Goal: Task Accomplishment & Management: Manage account settings

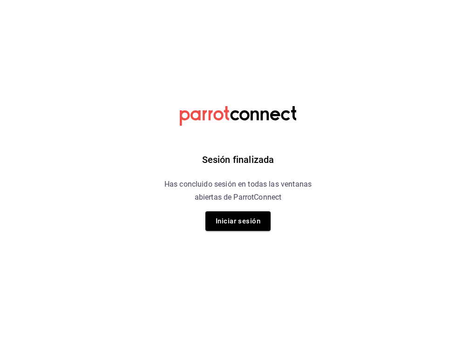
click at [240, 51] on div "Sesión finalizada Has concluido sesión en todas las ventanas abiertas de Parrot…" at bounding box center [238, 168] width 235 height 337
click at [238, 224] on button "Iniciar sesión" at bounding box center [237, 221] width 65 height 20
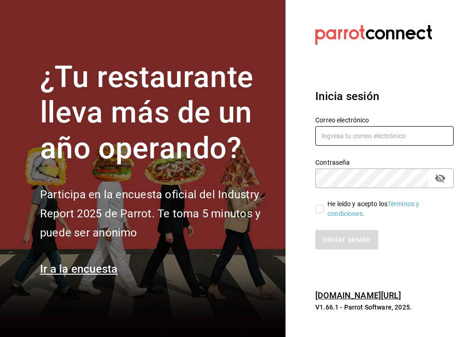
click at [345, 131] on input "text" at bounding box center [384, 136] width 138 height 20
type input "[EMAIL_ADDRESS][DOMAIN_NAME]"
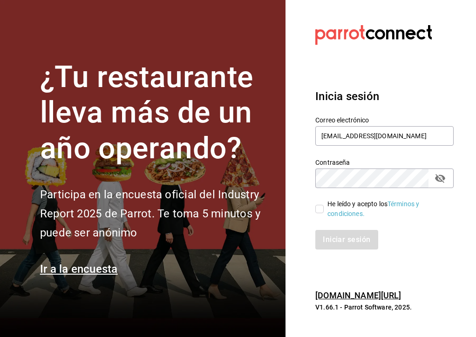
click at [439, 178] on icon "passwordField" at bounding box center [440, 178] width 10 height 9
click at [319, 208] on input "He leído y acepto los Términos y condiciones." at bounding box center [319, 209] width 8 height 8
checkbox input "true"
click at [346, 246] on button "Iniciar sesión" at bounding box center [346, 240] width 63 height 20
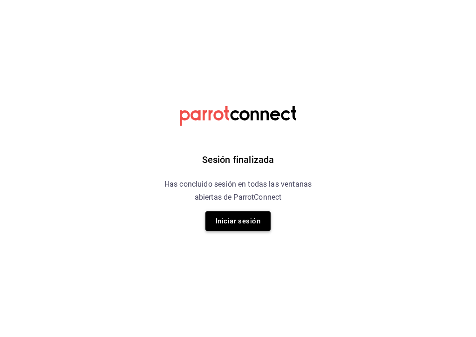
click at [247, 221] on button "Iniciar sesión" at bounding box center [237, 221] width 65 height 20
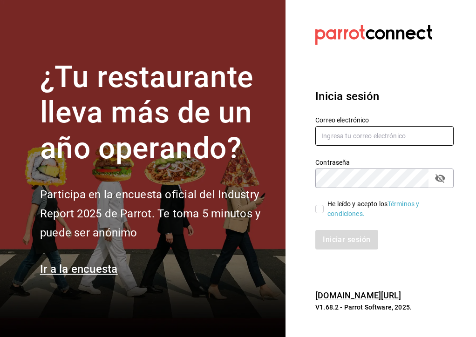
click at [357, 137] on input "text" at bounding box center [384, 136] width 138 height 20
type input "[EMAIL_ADDRESS][DOMAIN_NAME]"
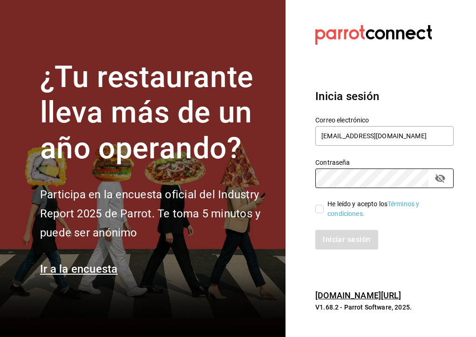
click at [320, 210] on input "He leído y acepto los Términos y condiciones." at bounding box center [319, 209] width 8 height 8
checkbox input "true"
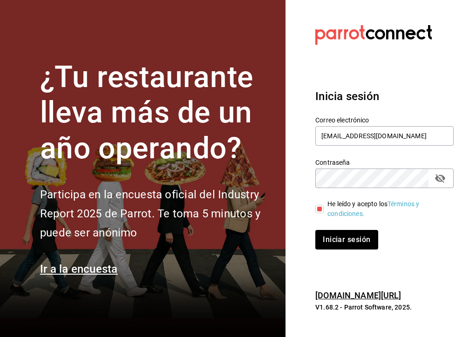
click at [343, 256] on div "Inicia sesión Correo electrónico [EMAIL_ADDRESS][DOMAIN_NAME] Contraseña Contra…" at bounding box center [384, 169] width 138 height 184
click at [353, 244] on button "Iniciar sesión" at bounding box center [346, 240] width 63 height 20
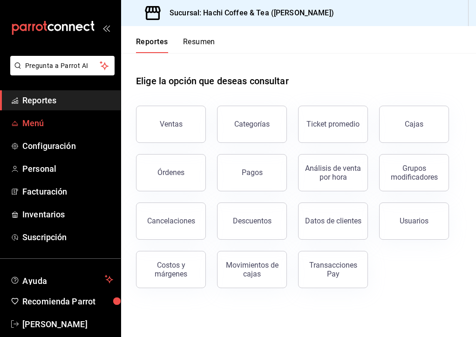
click at [41, 121] on span "Menú" at bounding box center [67, 123] width 91 height 13
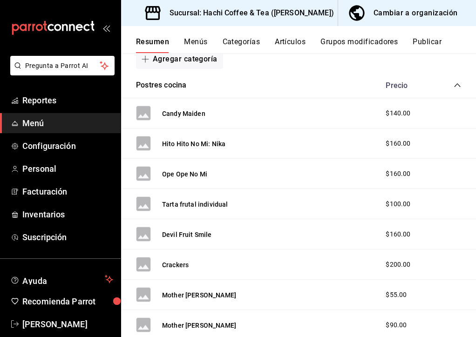
scroll to position [149, 0]
click at [419, 11] on div "Cambiar a organización" at bounding box center [415, 13] width 84 height 13
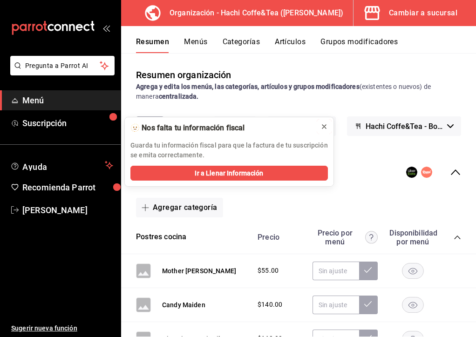
click at [319, 131] on button at bounding box center [324, 126] width 15 height 15
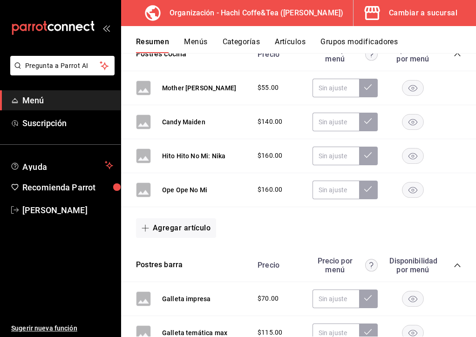
scroll to position [45, 0]
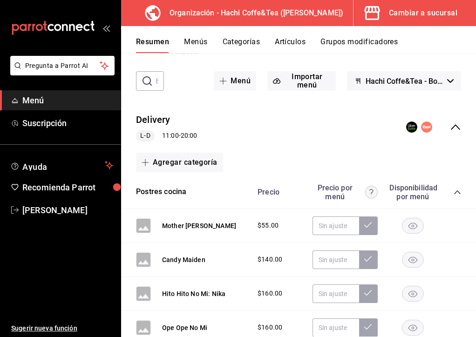
click at [193, 41] on button "Menús" at bounding box center [195, 45] width 23 height 16
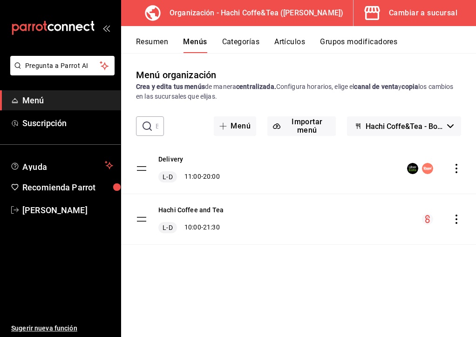
click at [237, 46] on button "Categorías" at bounding box center [241, 45] width 38 height 16
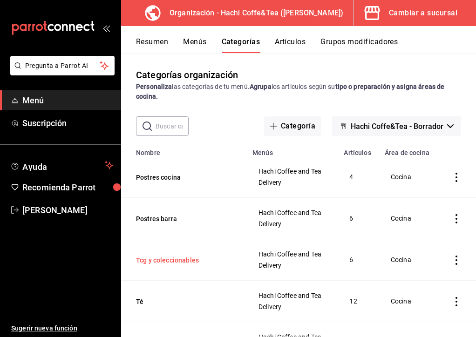
click at [182, 260] on button "Tcg y coleccionables" at bounding box center [182, 260] width 93 height 9
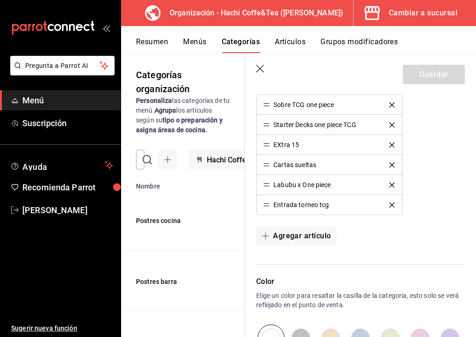
scroll to position [265, 0]
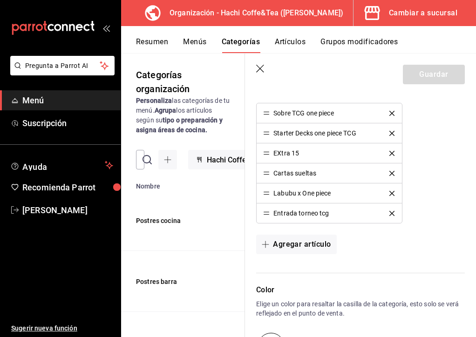
click at [258, 75] on header "Guardar" at bounding box center [360, 73] width 231 height 38
click at [259, 71] on icon "button" at bounding box center [260, 69] width 9 height 9
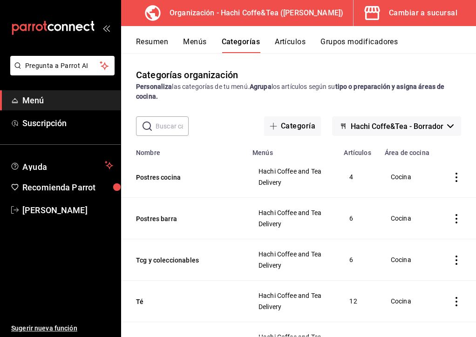
click at [296, 44] on button "Artículos" at bounding box center [290, 45] width 31 height 16
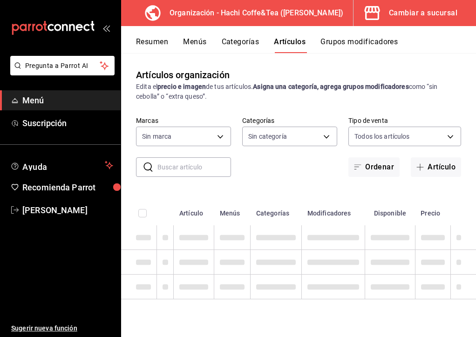
type input "eef80bd0-8432-4820-a5a2-b264c5c19a00"
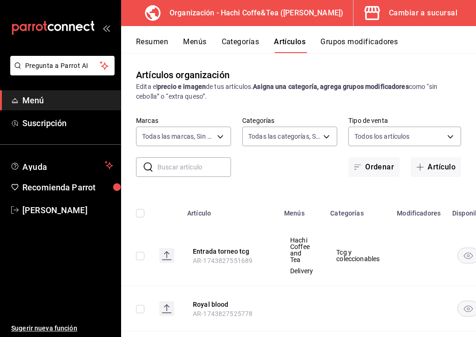
type input "8f8f8727-7a40-49ba-b27f-22a2bf6d096c,73cd28bd-3ae2-41a6-8606-278ae91971ca,2db53…"
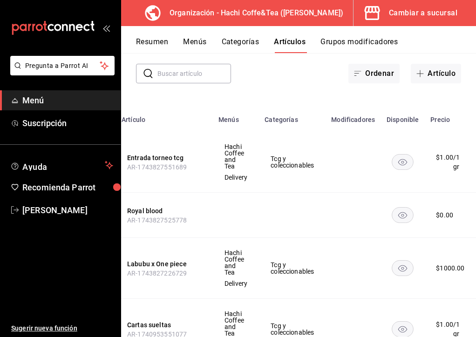
scroll to position [0, 101]
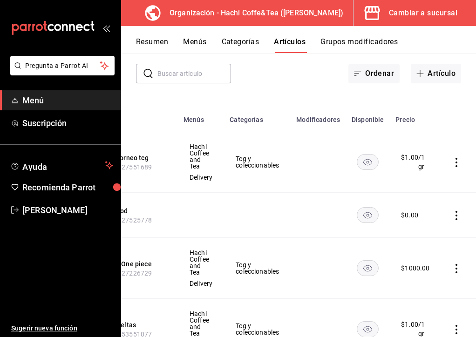
click at [457, 211] on icon "actions" at bounding box center [456, 215] width 9 height 9
click at [430, 273] on li "Eliminar" at bounding box center [420, 268] width 56 height 19
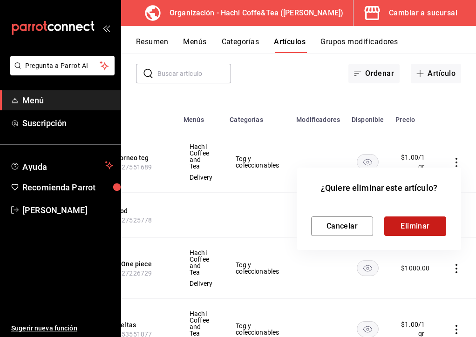
click at [418, 227] on button "Eliminar" at bounding box center [415, 226] width 62 height 20
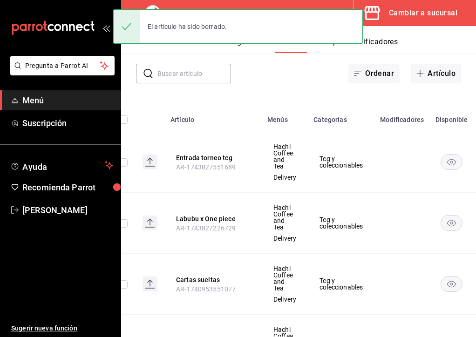
scroll to position [0, 101]
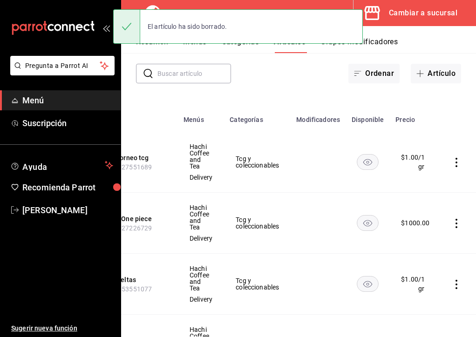
click at [456, 219] on icon "actions" at bounding box center [456, 223] width 9 height 9
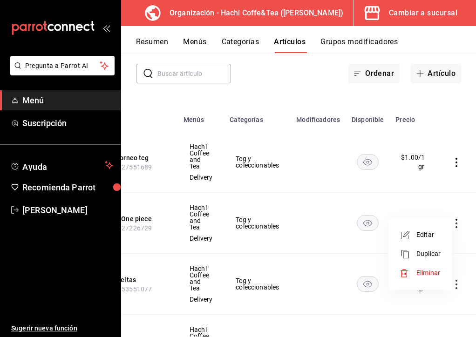
click at [428, 235] on span "Editar" at bounding box center [428, 235] width 24 height 10
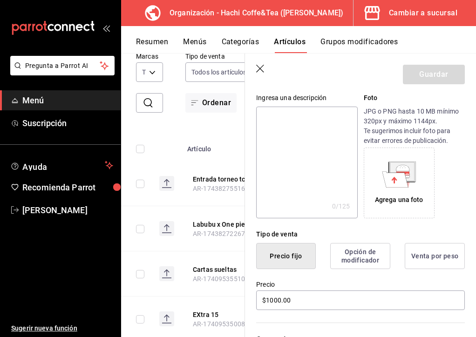
scroll to position [94, 0]
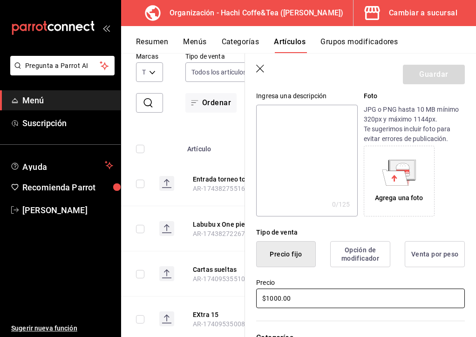
drag, startPoint x: 299, startPoint y: 296, endPoint x: 247, endPoint y: 297, distance: 52.2
click at [247, 297] on div "Precio $1000.00" at bounding box center [355, 288] width 220 height 42
type input "$800.00"
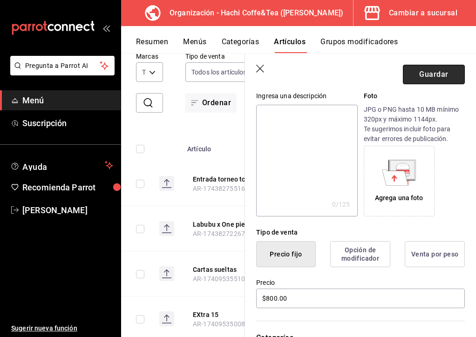
click at [432, 65] on button "Guardar" at bounding box center [434, 75] width 62 height 20
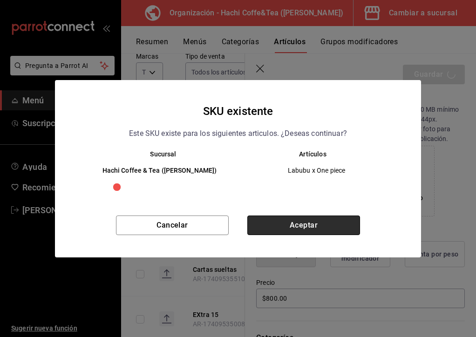
click at [322, 231] on button "Aceptar" at bounding box center [303, 226] width 113 height 20
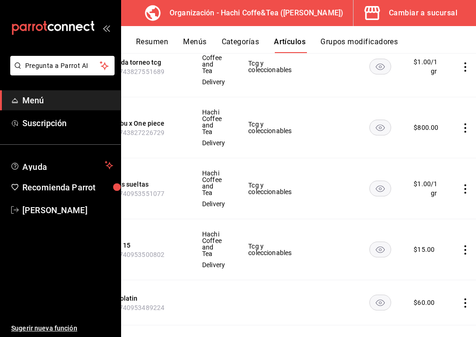
scroll to position [0, 97]
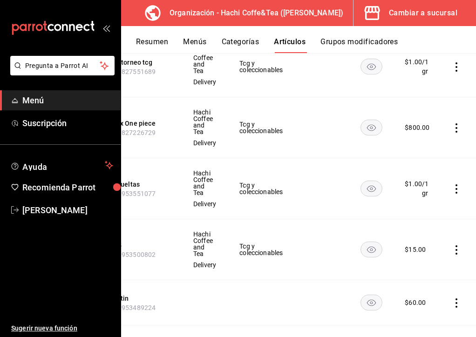
click at [458, 245] on icon "actions" at bounding box center [456, 249] width 9 height 9
click at [433, 289] on span "Eliminar" at bounding box center [428, 286] width 24 height 7
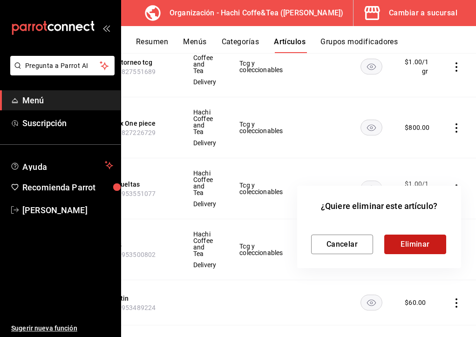
click at [398, 241] on button "Eliminar" at bounding box center [415, 245] width 62 height 20
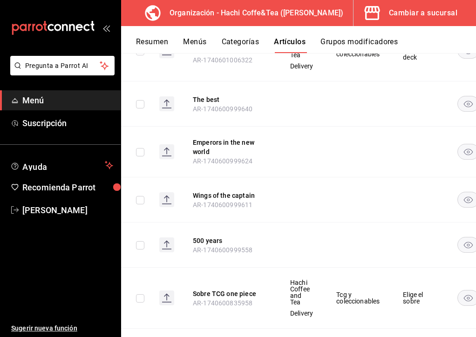
scroll to position [970, 0]
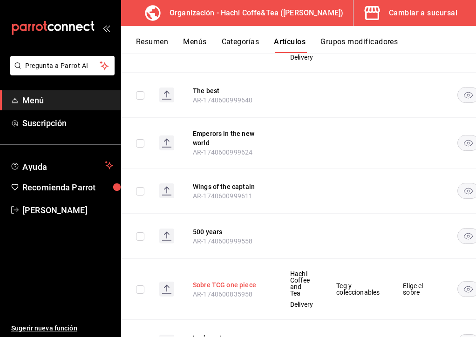
click at [248, 280] on button "Sobre TCG one piece" at bounding box center [230, 284] width 74 height 9
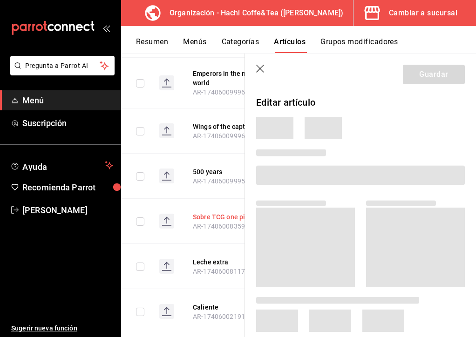
scroll to position [920, 0]
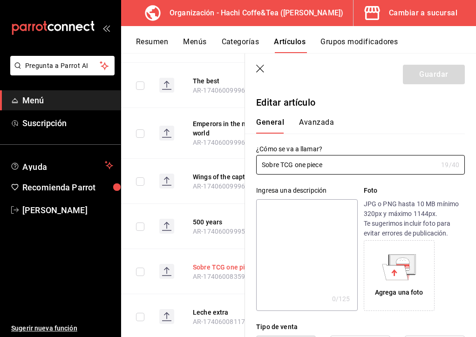
type input "$100.00"
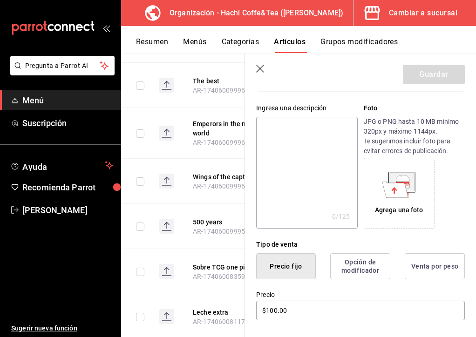
scroll to position [74, 0]
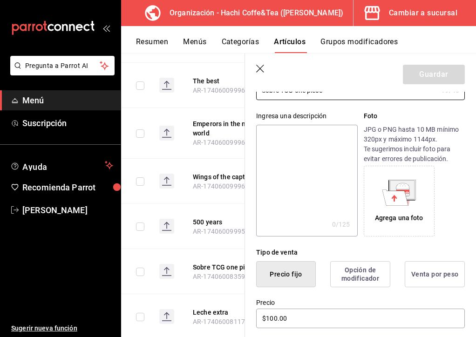
click at [264, 69] on icon "button" at bounding box center [260, 69] width 9 height 9
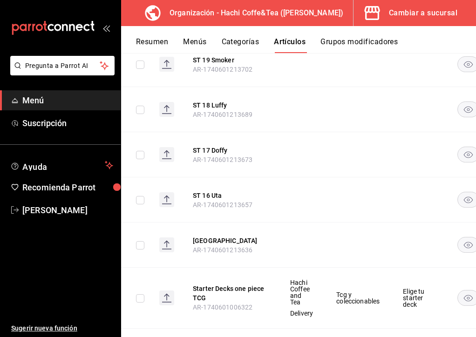
scroll to position [528, 0]
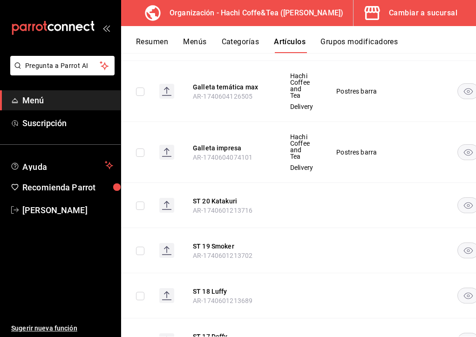
click at [241, 45] on button "Categorías" at bounding box center [241, 45] width 38 height 16
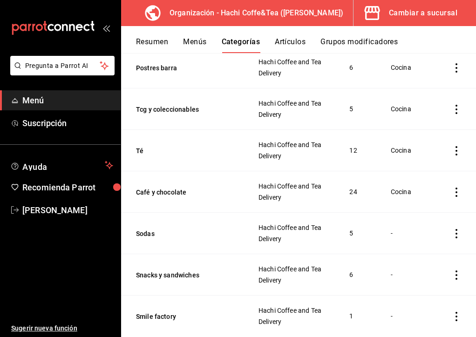
scroll to position [153, 0]
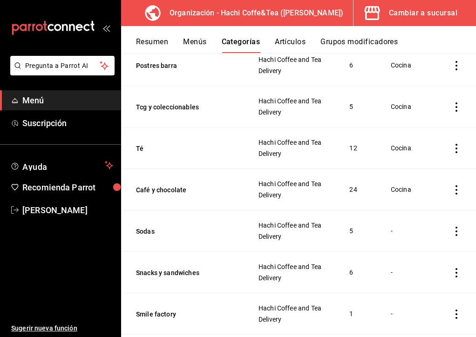
click at [279, 104] on span "Hachi Coffee and Tea" at bounding box center [292, 101] width 68 height 7
click at [157, 108] on button "Tcg y coleccionables" at bounding box center [182, 106] width 93 height 9
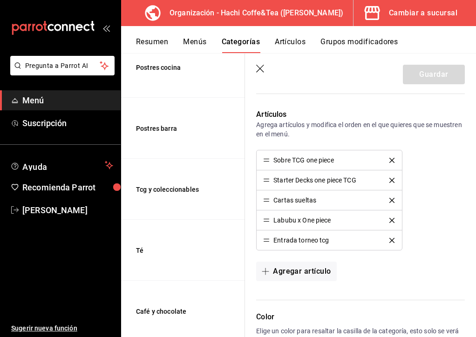
scroll to position [218, 0]
click at [305, 42] on button "Artículos" at bounding box center [290, 45] width 31 height 16
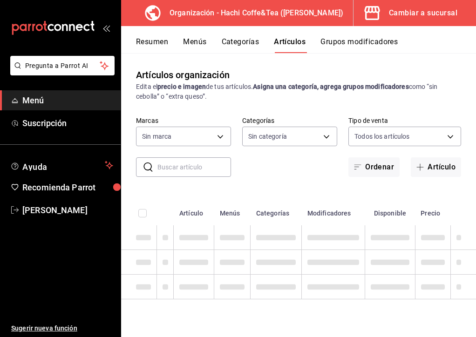
type input "eef80bd0-8432-4820-a5a2-b264c5c19a00"
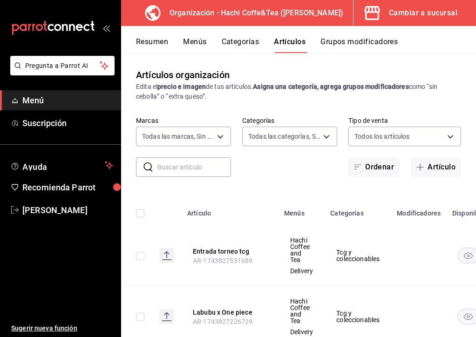
type input "8f8f8727-7a40-49ba-b27f-22a2bf6d096c,73cd28bd-3ae2-41a6-8606-278ae91971ca,2db53…"
click at [187, 174] on input "text" at bounding box center [194, 167] width 74 height 19
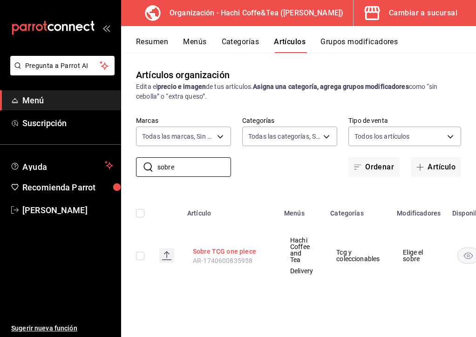
type input "sobre"
click at [233, 249] on button "Sobre TCG one piece" at bounding box center [230, 251] width 74 height 9
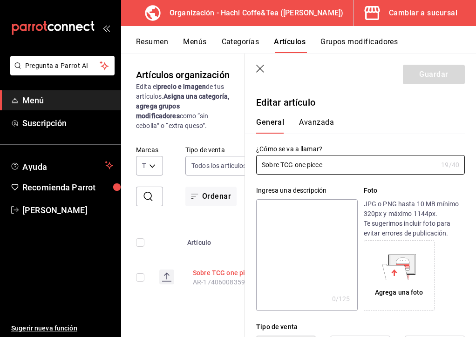
type input "$100.00"
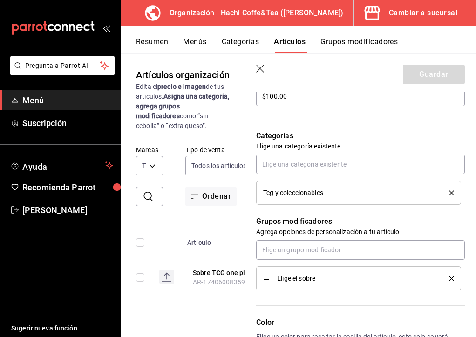
scroll to position [295, 0]
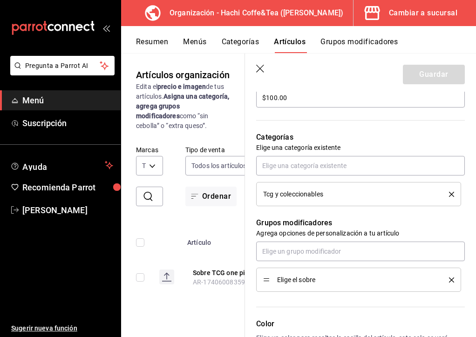
click at [321, 284] on div "Elige el sobre" at bounding box center [358, 280] width 191 height 10
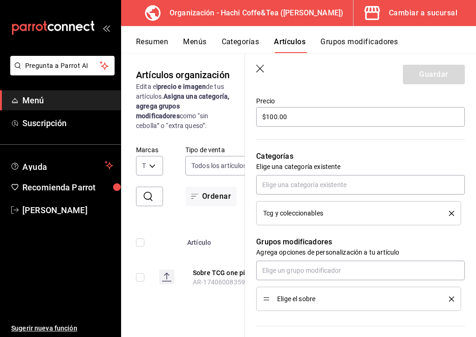
scroll to position [101, 0]
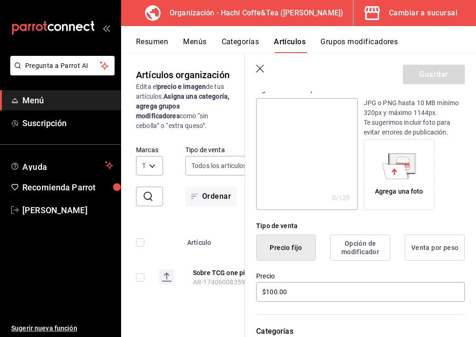
click at [343, 45] on button "Grupos modificadores" at bounding box center [358, 45] width 77 height 16
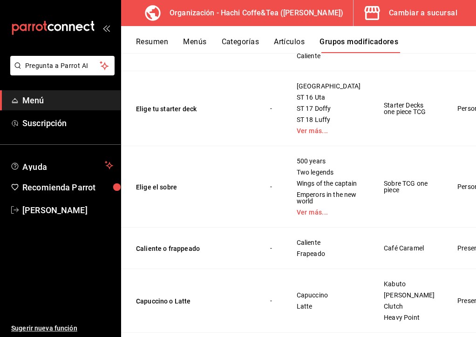
scroll to position [287, 0]
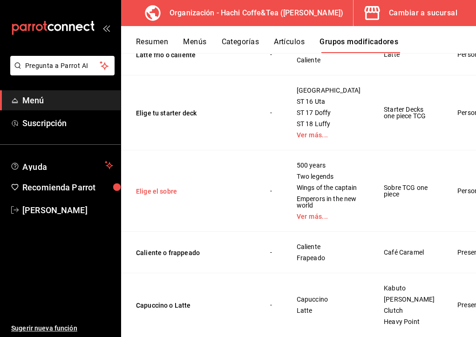
click at [170, 196] on button "Elige el sobre" at bounding box center [192, 191] width 112 height 9
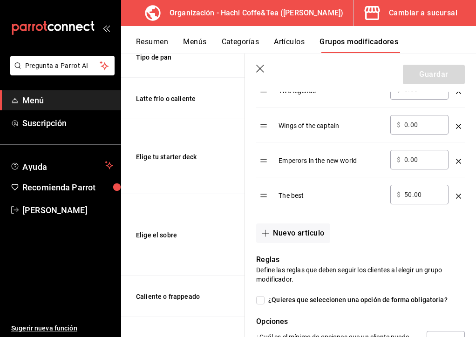
scroll to position [412, 0]
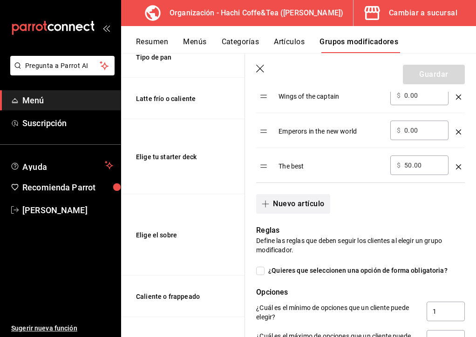
click at [306, 208] on button "Nuevo artículo" at bounding box center [293, 204] width 74 height 20
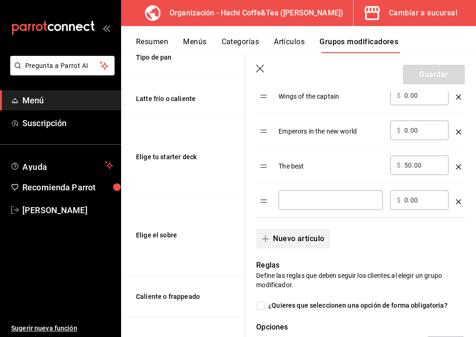
click at [306, 208] on div "​" at bounding box center [330, 200] width 104 height 20
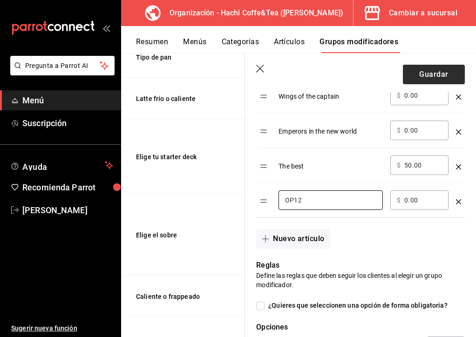
type input "OP12"
click at [431, 72] on button "Guardar" at bounding box center [434, 75] width 62 height 20
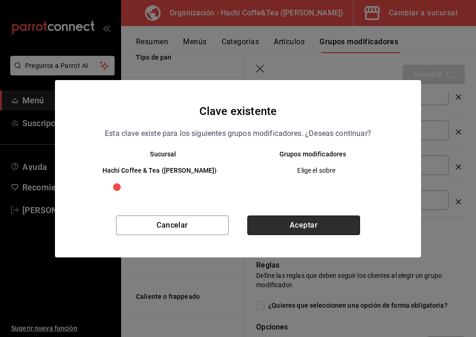
click at [302, 225] on button "Aceptar" at bounding box center [303, 226] width 113 height 20
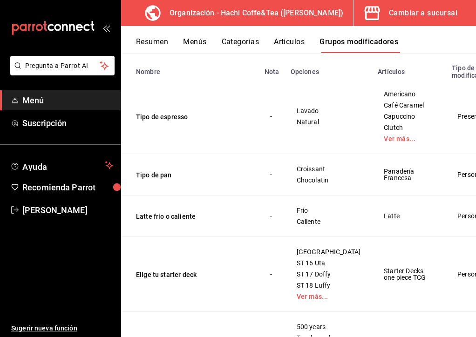
scroll to position [90, 0]
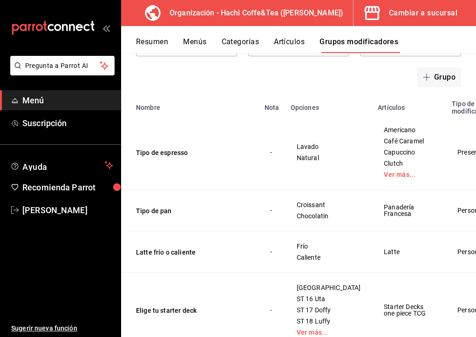
click at [292, 40] on button "Artículos" at bounding box center [289, 45] width 31 height 16
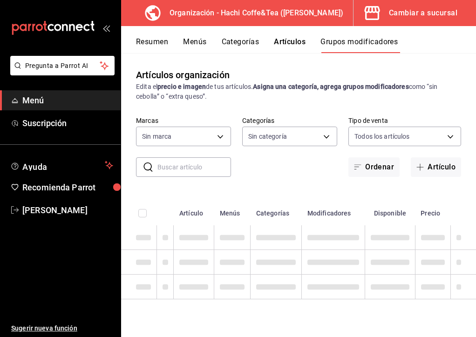
type input "eef80bd0-8432-4820-a5a2-b264c5c19a00"
type input "8f8f8727-7a40-49ba-b27f-22a2bf6d096c,73cd28bd-3ae2-41a6-8606-278ae91971ca,2db53…"
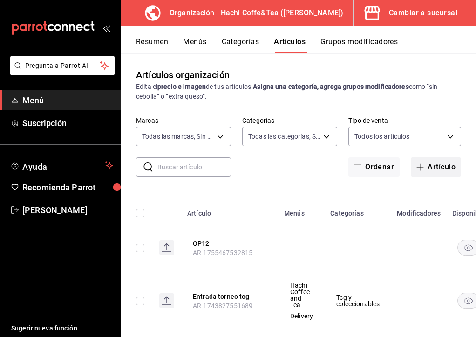
click at [431, 169] on button "Artículo" at bounding box center [436, 167] width 50 height 20
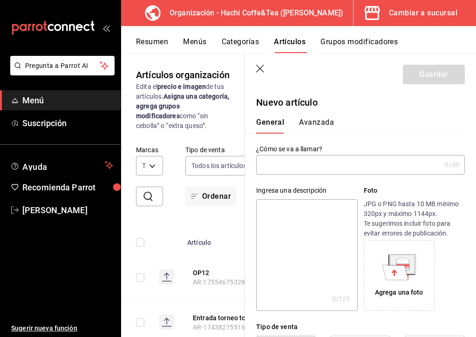
click at [287, 162] on input "text" at bounding box center [348, 164] width 185 height 19
click at [277, 167] on input "text" at bounding box center [348, 164] width 185 height 19
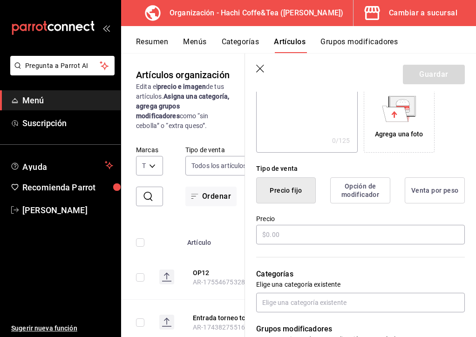
scroll to position [160, 0]
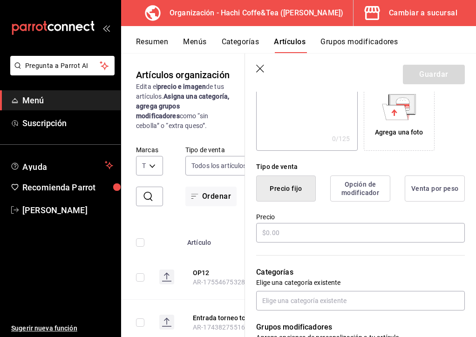
type input "One piece TCG producto sellado"
click at [421, 194] on button "Venta por peso" at bounding box center [435, 188] width 60 height 26
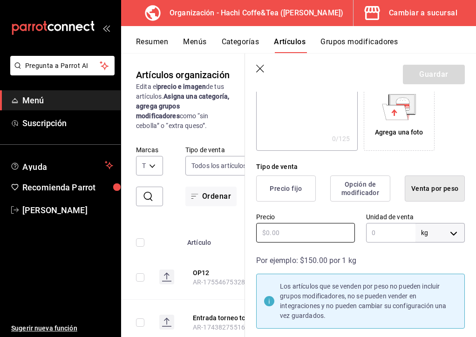
click at [317, 237] on input "text" at bounding box center [305, 233] width 99 height 20
type input "$1.00"
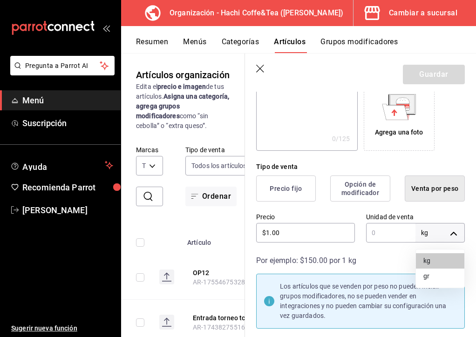
click at [449, 235] on body "Pregunta a Parrot AI Menú Suscripción Ayuda Recomienda Parrot Aarón Bazán Suger…" at bounding box center [238, 168] width 476 height 337
click at [433, 272] on li "gr" at bounding box center [440, 276] width 48 height 15
type input "GRAMS"
click at [390, 232] on input "text" at bounding box center [390, 233] width 49 height 20
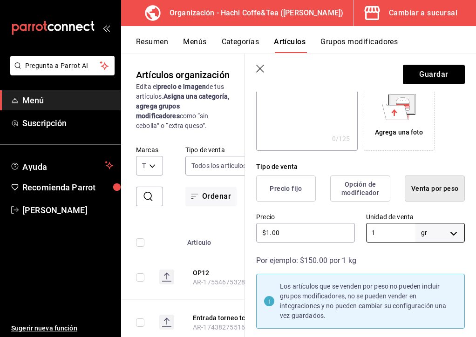
type input "1"
click at [340, 208] on div "Precio $1.00" at bounding box center [300, 223] width 110 height 42
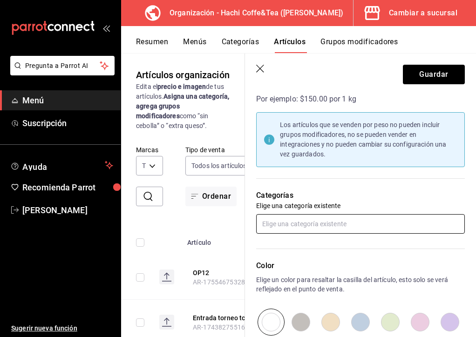
scroll to position [328, 0]
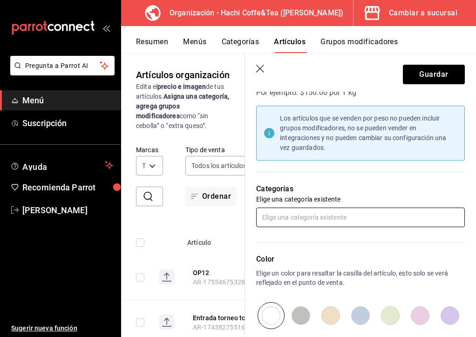
click at [333, 215] on input "text" at bounding box center [360, 218] width 209 height 20
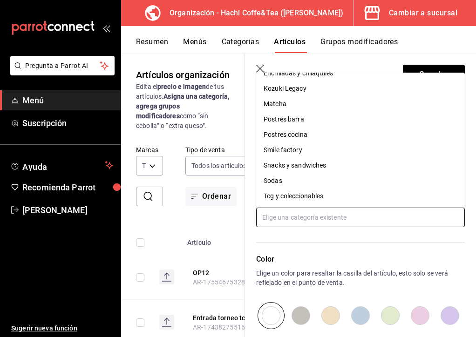
scroll to position [118, 0]
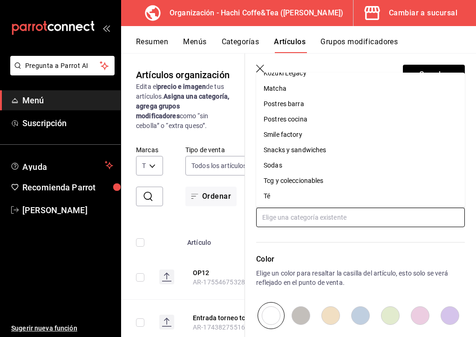
click at [293, 183] on li "Tcg y coleccionables" at bounding box center [360, 180] width 209 height 15
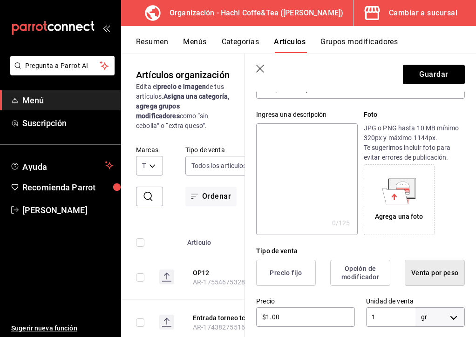
scroll to position [0, 0]
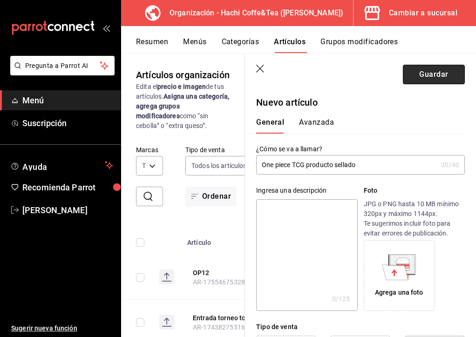
click at [429, 73] on button "Guardar" at bounding box center [434, 75] width 62 height 20
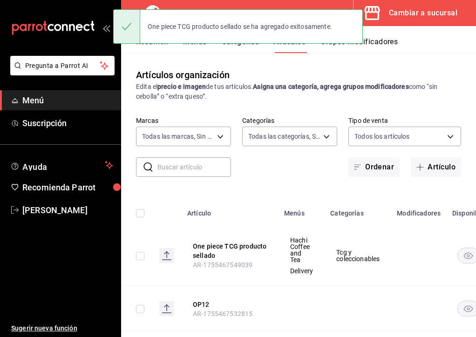
click at [266, 64] on div "Artículos organización Edita el precio e imagen de tus artículos. Asigna una ca…" at bounding box center [298, 194] width 355 height 283
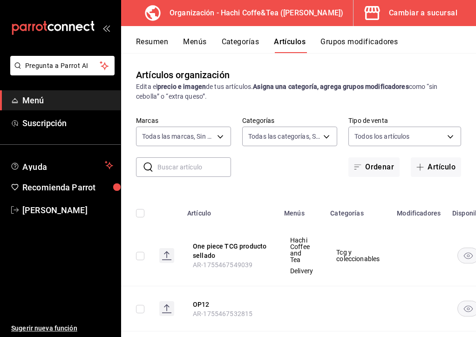
click at [344, 101] on div "Edita el precio e imagen de tus artículos. Asigna una categoría, agrega grupos …" at bounding box center [298, 92] width 325 height 20
click at [256, 44] on button "Categorías" at bounding box center [241, 45] width 38 height 16
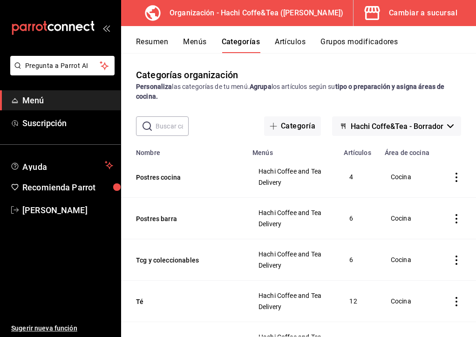
click at [290, 47] on button "Artículos" at bounding box center [290, 45] width 31 height 16
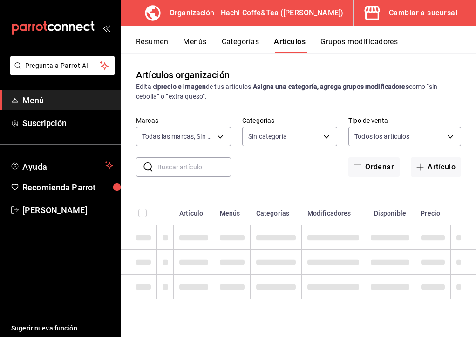
type input "eef80bd0-8432-4820-a5a2-b264c5c19a00"
type input "8f8f8727-7a40-49ba-b27f-22a2bf6d096c,73cd28bd-3ae2-41a6-8606-278ae91971ca,2db53…"
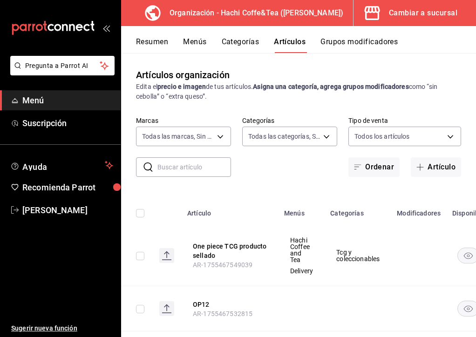
click at [181, 43] on div "Resumen Menús Categorías Artículos Grupos modificadores" at bounding box center [306, 45] width 340 height 16
click at [157, 44] on button "Resumen" at bounding box center [152, 45] width 32 height 16
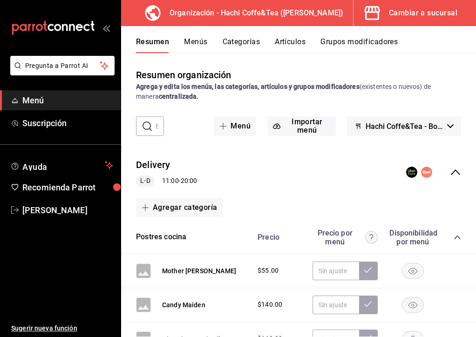
click at [199, 42] on button "Menús" at bounding box center [195, 45] width 23 height 16
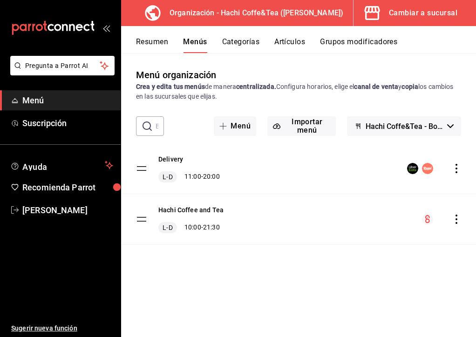
click at [244, 41] on button "Categorías" at bounding box center [241, 45] width 38 height 16
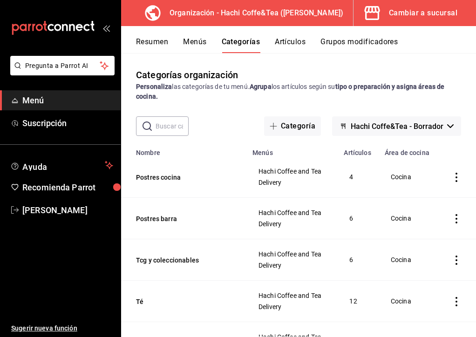
click at [161, 41] on button "Resumen" at bounding box center [152, 45] width 32 height 16
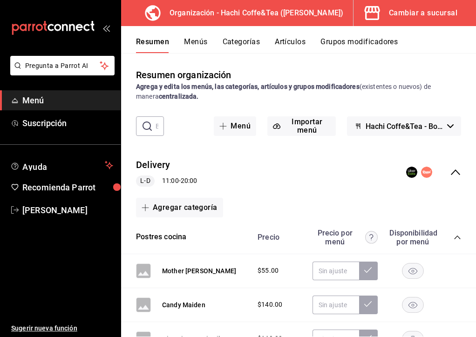
click at [239, 38] on button "Categorías" at bounding box center [242, 45] width 38 height 16
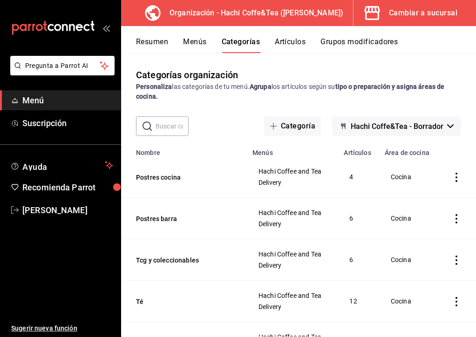
click at [287, 12] on h3 "Organización - Hachi Coffe&Tea (Anzures)" at bounding box center [252, 12] width 181 height 11
click at [333, 44] on button "Grupos modificadores" at bounding box center [358, 45] width 77 height 16
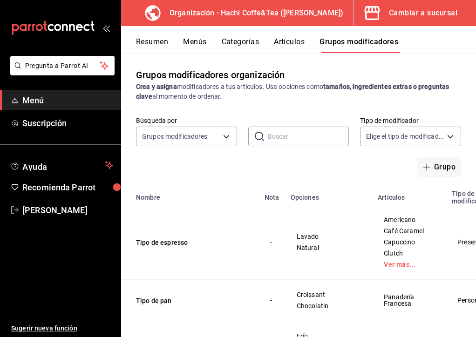
click at [411, 17] on div "Cambiar a sucursal" at bounding box center [423, 13] width 68 height 13
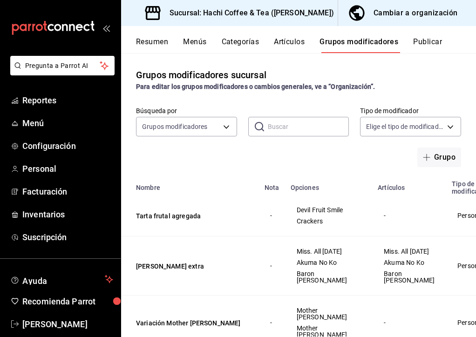
click at [286, 49] on button "Artículos" at bounding box center [289, 45] width 31 height 16
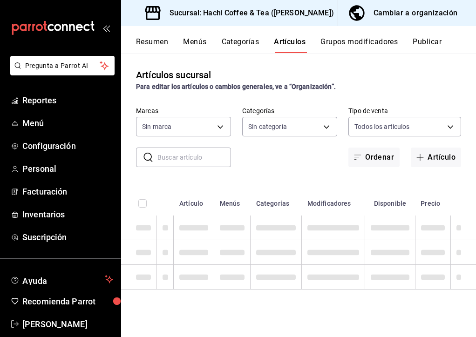
type input "905d9964-d07e-4f00-ab25-2eb4350eb89d"
type input "633b2a5b-f1cc-4efd-ad8a-51e232216744,0969f79a-274a-4cef-8745-84590aece707,a5c4b…"
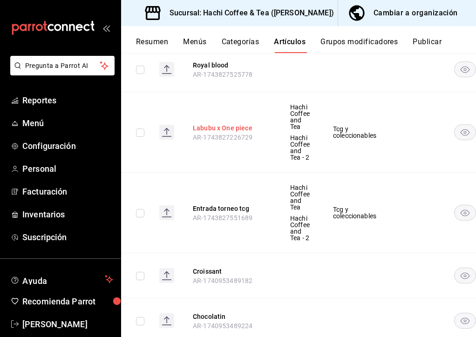
click at [240, 133] on button "Labubu x One piece" at bounding box center [230, 127] width 74 height 9
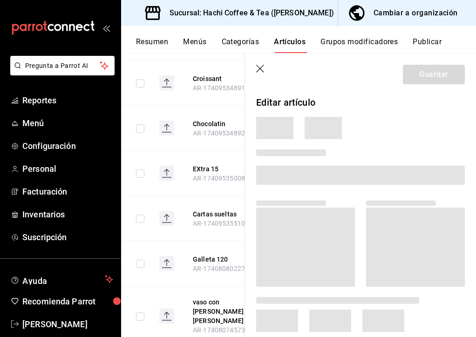
scroll to position [461, 0]
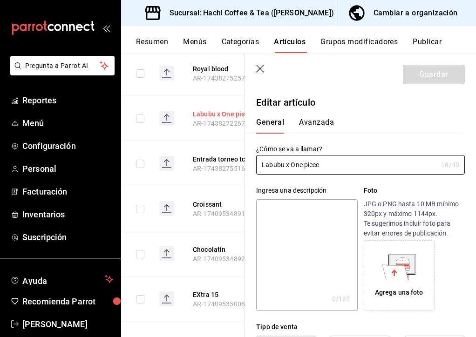
type input "$1000.00"
click at [260, 67] on icon "button" at bounding box center [260, 69] width 9 height 9
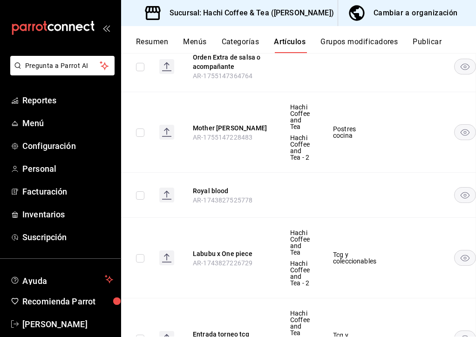
scroll to position [628, 0]
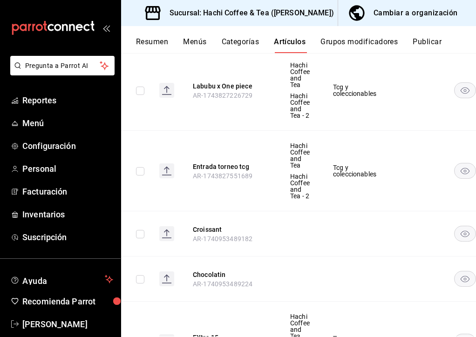
click at [415, 14] on div "Cambiar a organización" at bounding box center [415, 13] width 84 height 13
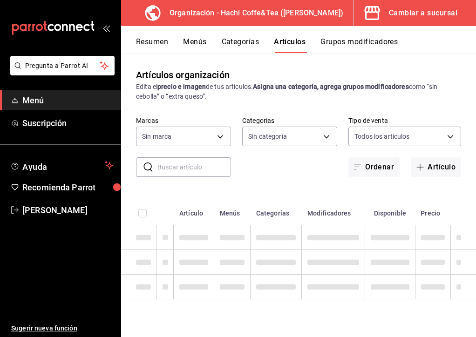
type input "8f8f8727-7a40-49ba-b27f-22a2bf6d096c,73cd28bd-3ae2-41a6-8606-278ae91971ca,2db53…"
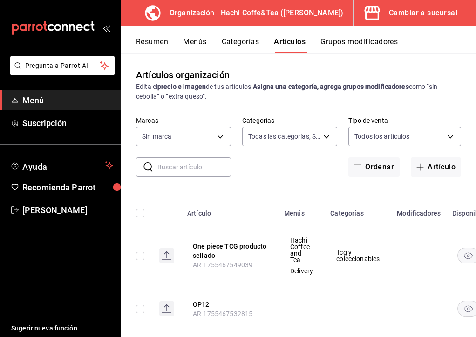
type input "eef80bd0-8432-4820-a5a2-b264c5c19a00"
click at [106, 24] on icon "open_drawer_menu" at bounding box center [105, 27] width 7 height 7
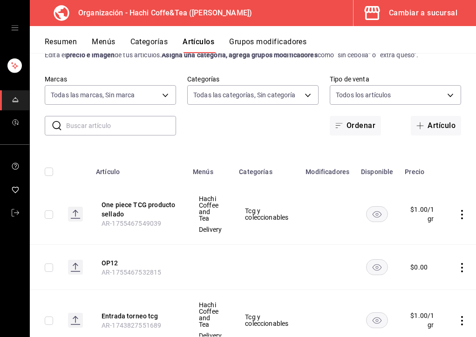
scroll to position [0, 0]
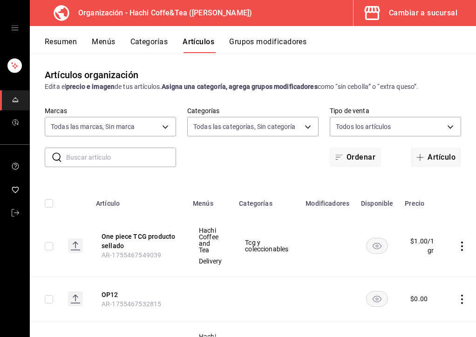
click at [160, 46] on button "Categorías" at bounding box center [149, 45] width 38 height 16
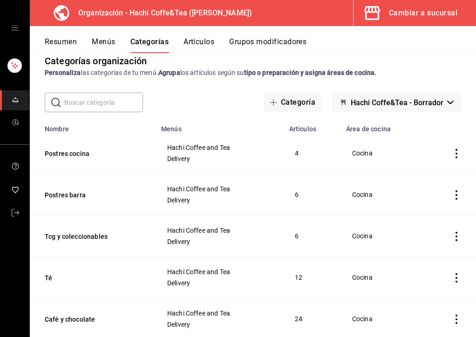
scroll to position [14, 0]
click at [69, 153] on button "Postres cocina" at bounding box center [91, 152] width 93 height 9
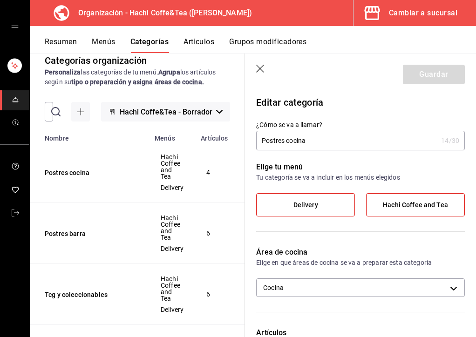
click at [256, 68] on icon "button" at bounding box center [260, 69] width 9 height 9
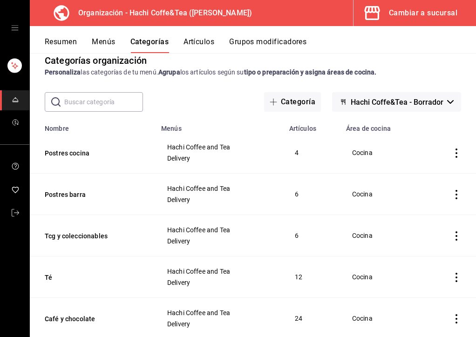
click at [72, 39] on button "Resumen" at bounding box center [61, 45] width 32 height 16
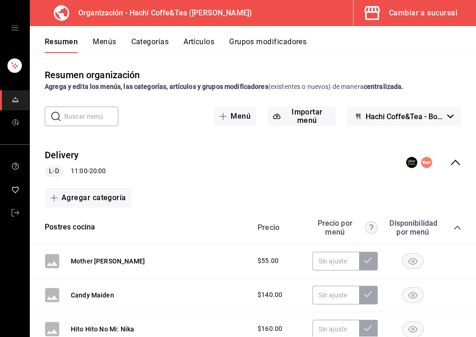
click at [88, 41] on div "Resumen Menús Categorías Artículos Grupos modificadores" at bounding box center [260, 45] width 431 height 16
click at [99, 41] on button "Menús" at bounding box center [104, 45] width 23 height 16
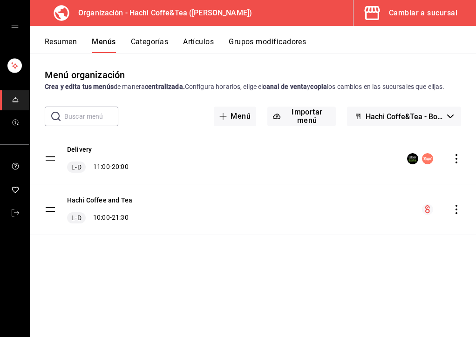
click at [60, 14] on icon at bounding box center [61, 12] width 15 height 15
click at [7, 29] on div "mailbox folders" at bounding box center [14, 28] width 29 height 56
click at [17, 27] on icon "open drawer" at bounding box center [14, 27] width 7 height 7
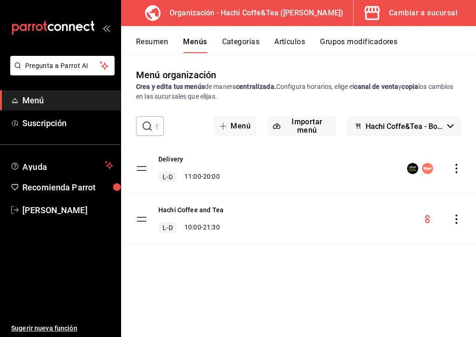
click at [107, 26] on icon "open_drawer_menu" at bounding box center [105, 27] width 7 height 7
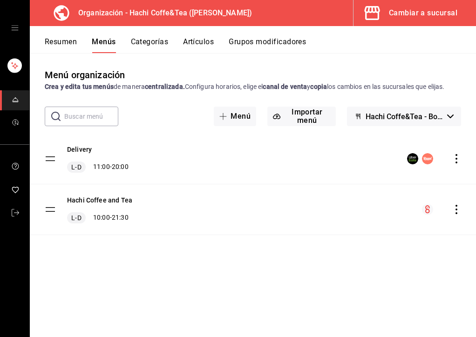
click at [441, 121] on button "Hachi Coffe&Tea - Borrador" at bounding box center [404, 117] width 114 height 20
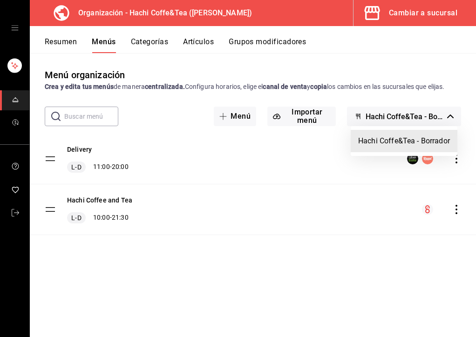
click at [258, 224] on div at bounding box center [238, 168] width 476 height 337
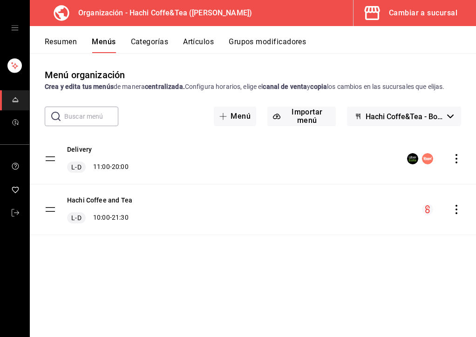
click at [457, 213] on icon "actions" at bounding box center [456, 209] width 9 height 9
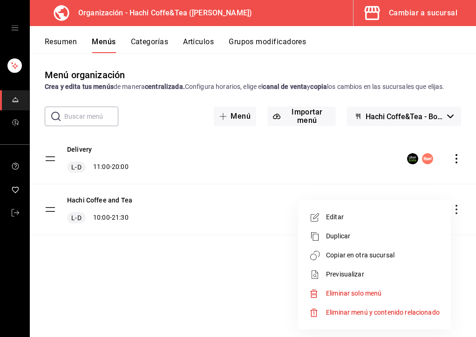
click at [200, 297] on div at bounding box center [238, 168] width 476 height 337
